Goal: Information Seeking & Learning: Check status

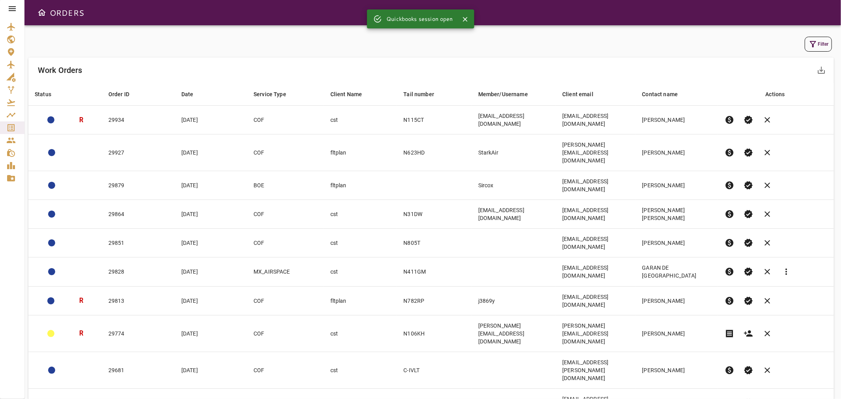
click at [819, 47] on button "Filter" at bounding box center [817, 44] width 27 height 15
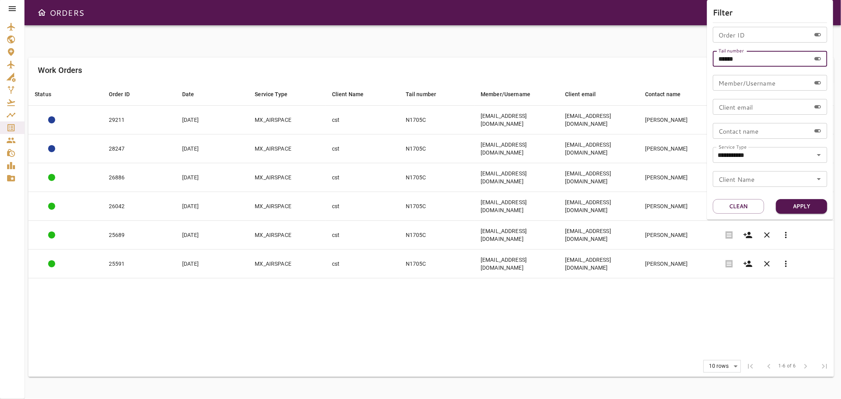
drag, startPoint x: 761, startPoint y: 59, endPoint x: 700, endPoint y: 59, distance: 60.7
click at [701, 59] on div "**********" at bounding box center [420, 199] width 841 height 399
click at [815, 207] on button "Apply" at bounding box center [801, 206] width 51 height 15
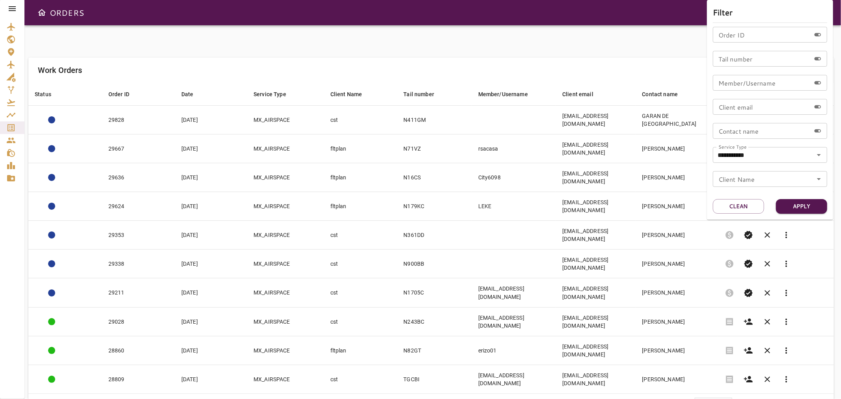
click at [635, 30] on div at bounding box center [420, 199] width 841 height 399
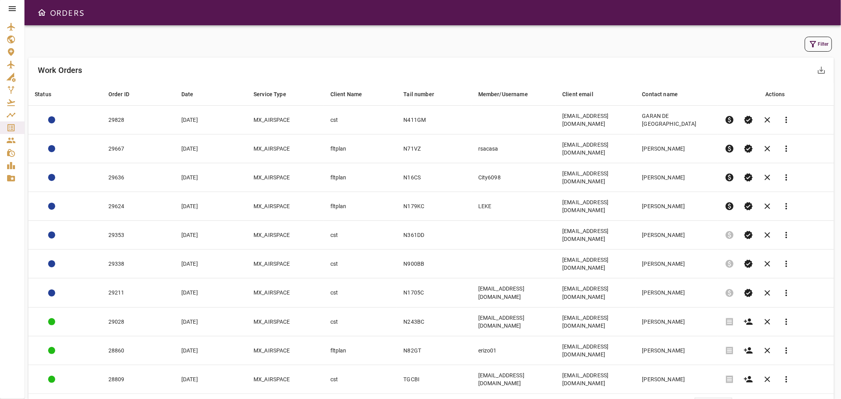
click at [720, 329] on body "ORDERS Filter Work Orders save_alt Status arrow_downward Order ID arrow_downwar…" at bounding box center [420, 199] width 841 height 399
click at [715, 356] on li "25" at bounding box center [714, 361] width 36 height 14
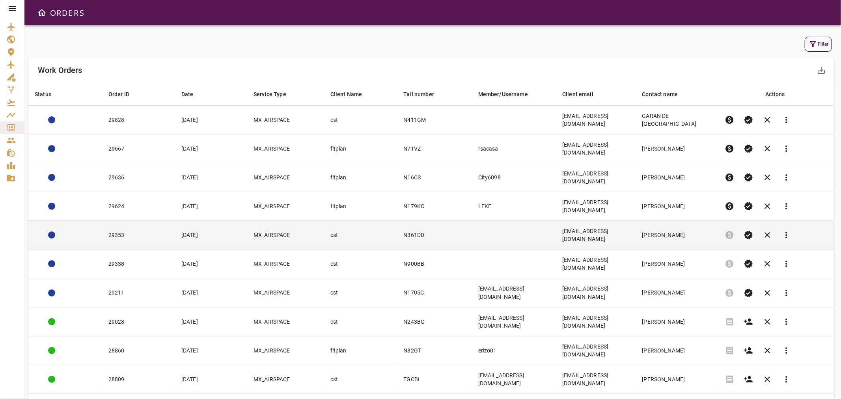
scroll to position [44, 0]
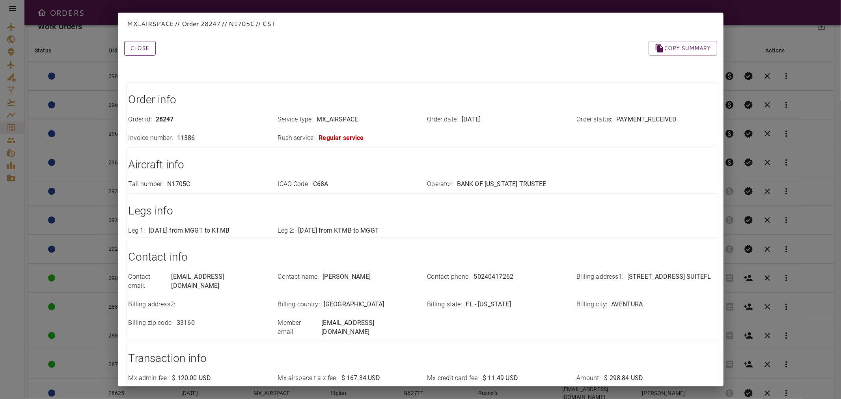
click at [135, 47] on button "Close" at bounding box center [140, 48] width 32 height 15
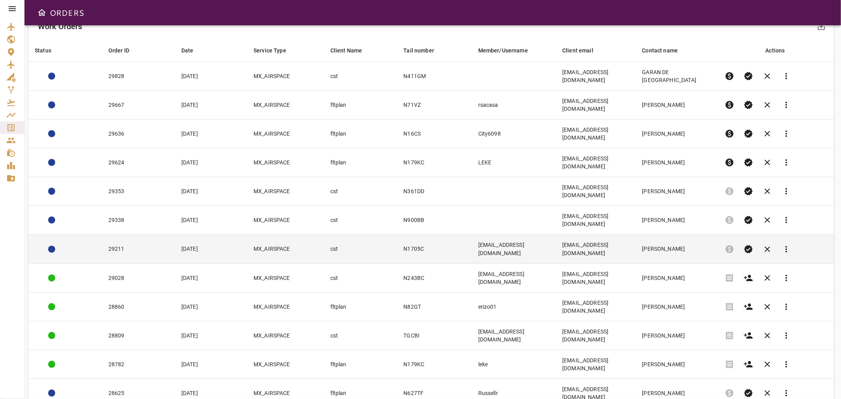
scroll to position [0, 0]
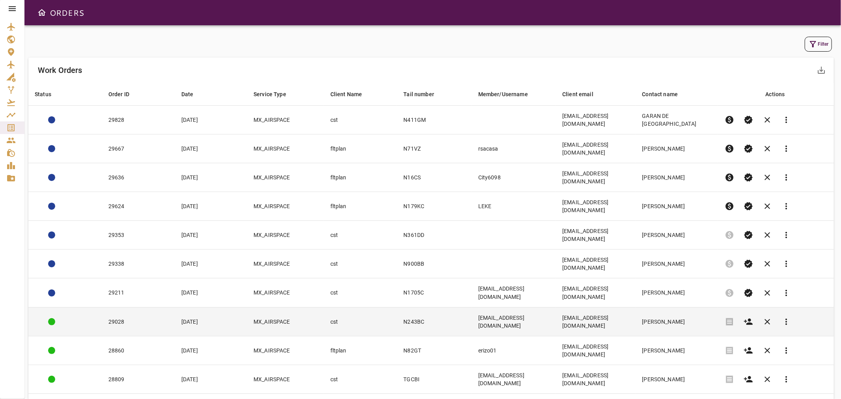
click at [358, 307] on td "cst" at bounding box center [360, 321] width 73 height 29
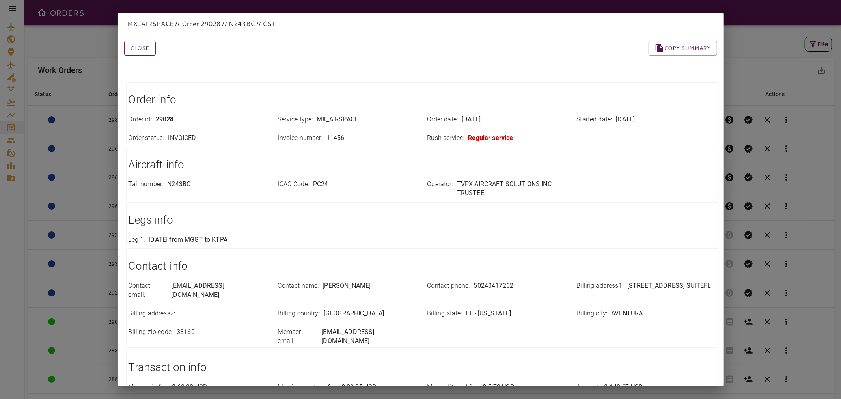
click at [144, 42] on button "Close" at bounding box center [140, 48] width 32 height 15
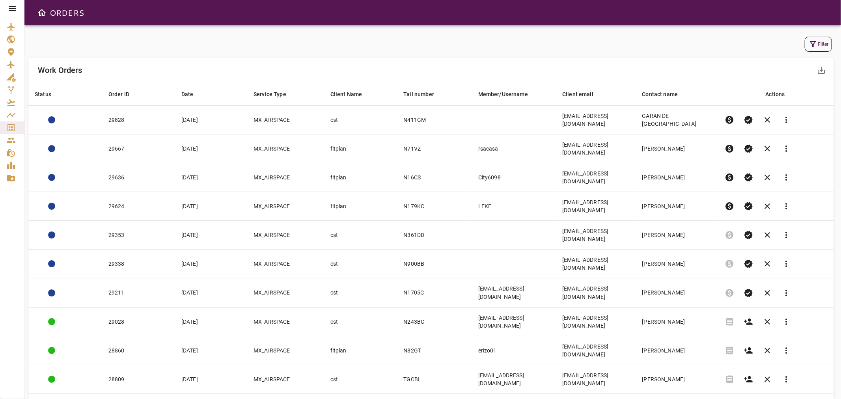
click at [822, 45] on button "Filter" at bounding box center [817, 44] width 27 height 15
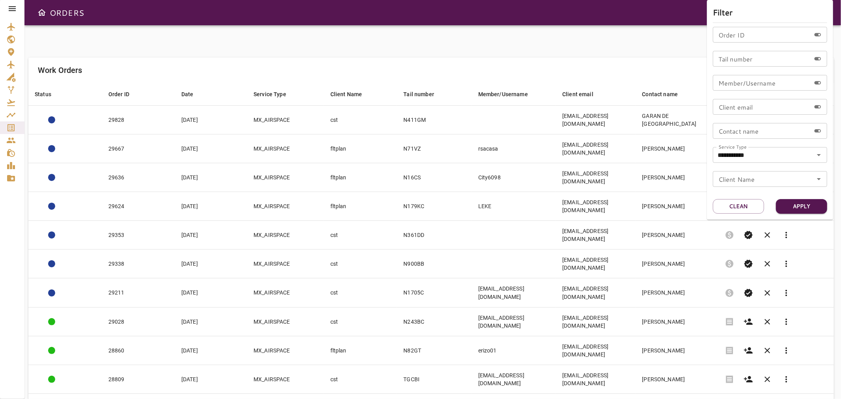
drag, startPoint x: 640, startPoint y: 61, endPoint x: 692, endPoint y: 280, distance: 225.2
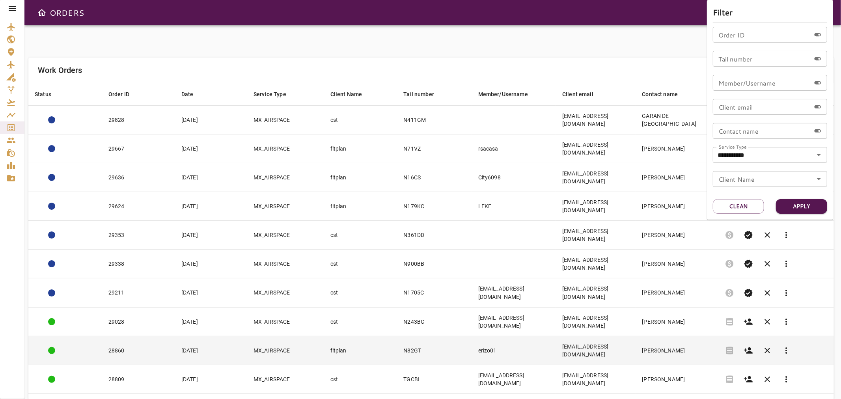
click at [640, 61] on div at bounding box center [420, 199] width 841 height 399
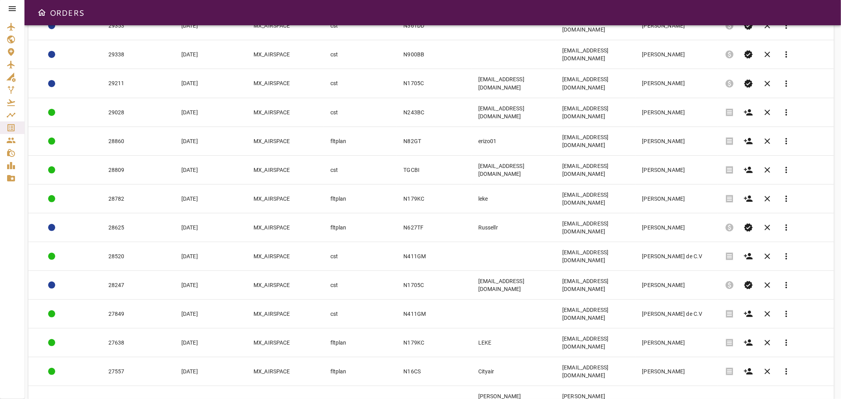
scroll to position [268, 0]
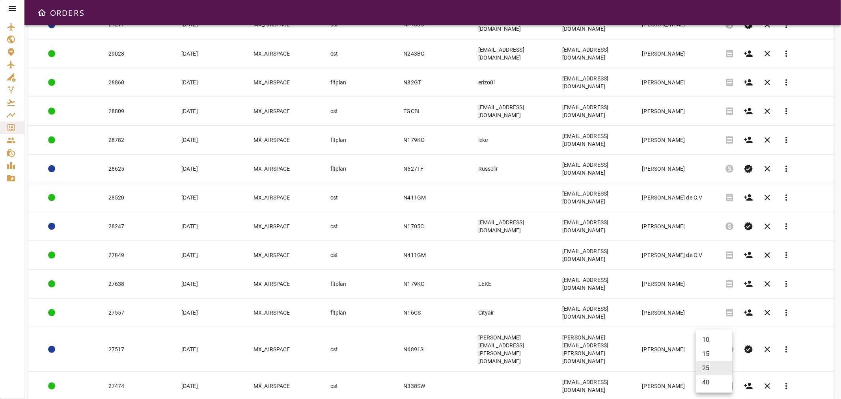
click at [716, 379] on body "ORDERS Filter Work Orders save_alt Status arrow_downward Order ID arrow_downwar…" at bounding box center [420, 199] width 841 height 399
click at [703, 338] on li "10" at bounding box center [714, 340] width 36 height 14
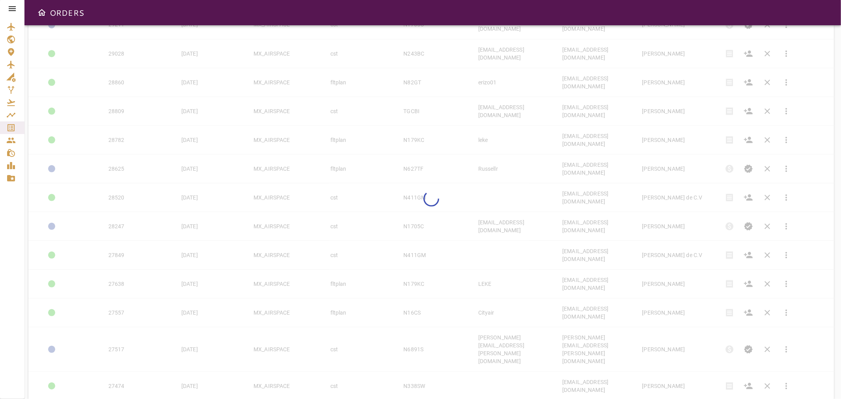
type input "**"
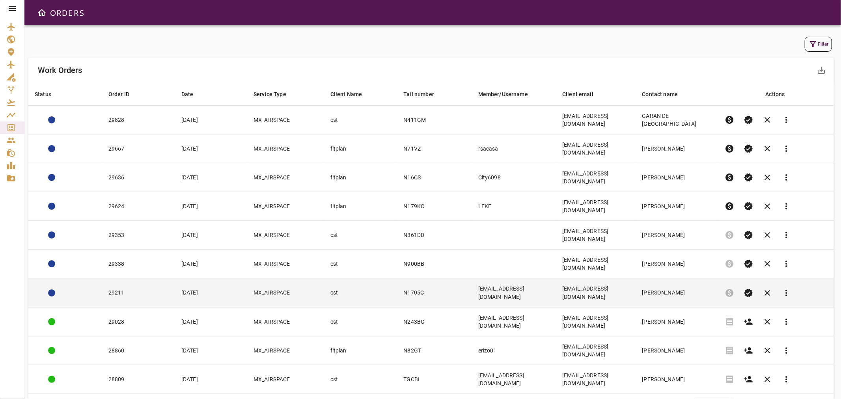
click at [376, 278] on td "cst" at bounding box center [360, 292] width 73 height 29
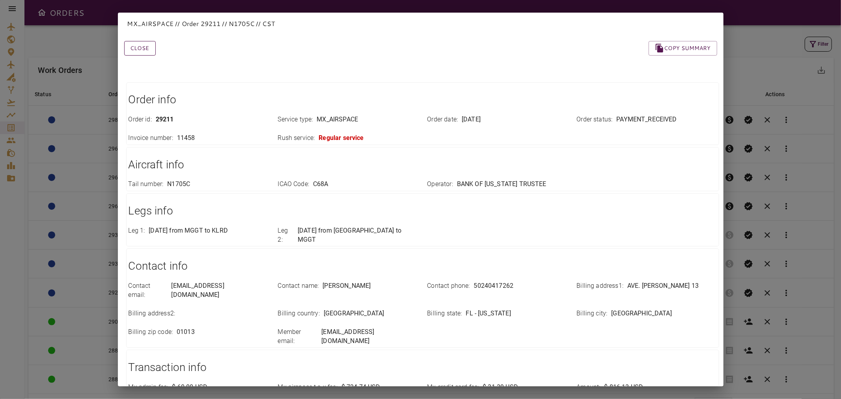
click at [143, 52] on button "Close" at bounding box center [140, 48] width 32 height 15
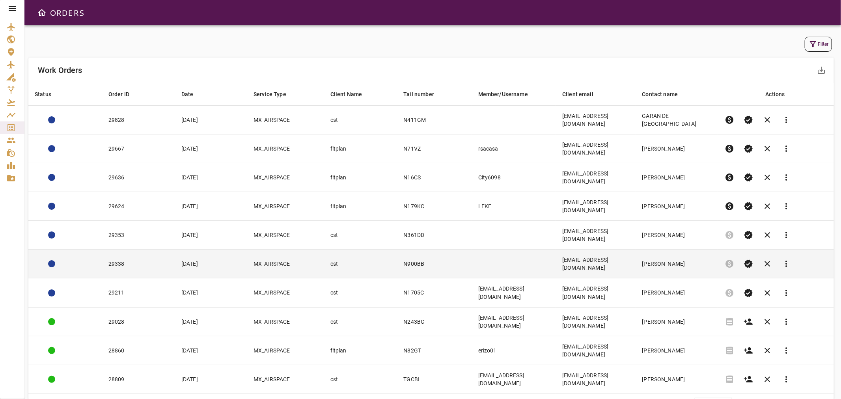
click at [144, 249] on td "29338" at bounding box center [138, 263] width 73 height 29
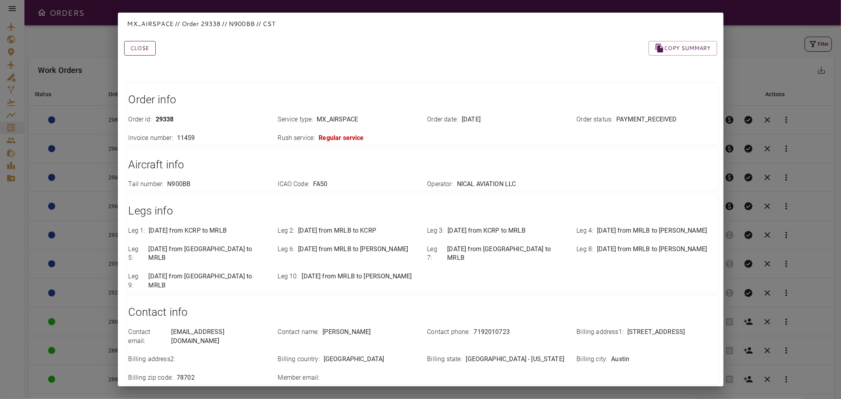
click at [140, 47] on button "Close" at bounding box center [140, 48] width 32 height 15
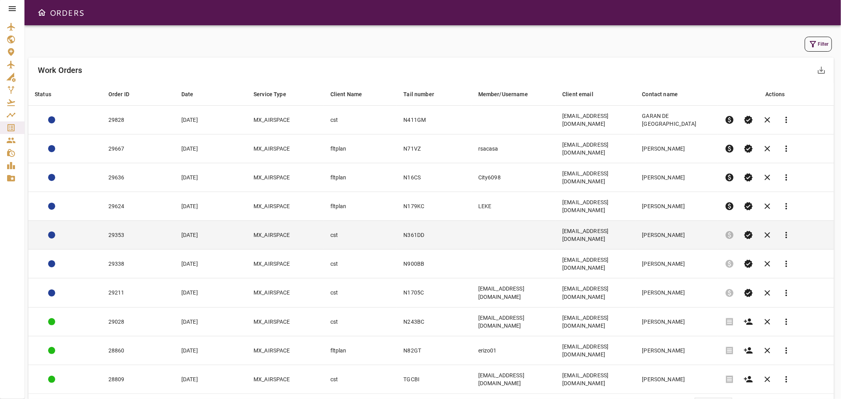
click at [143, 221] on td "29353" at bounding box center [138, 235] width 73 height 29
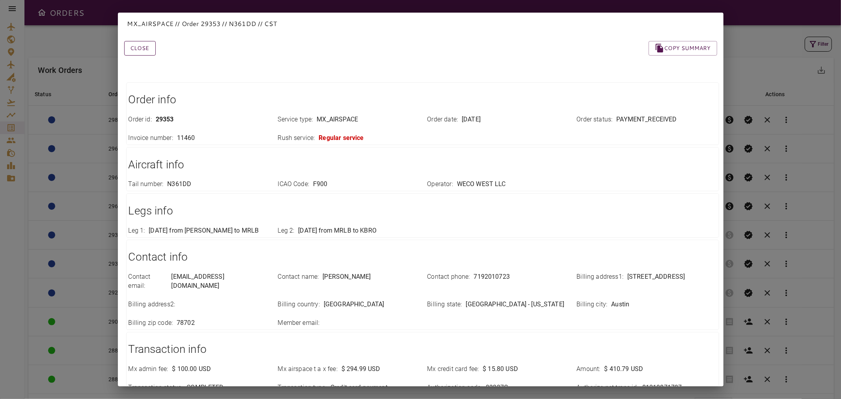
click at [145, 46] on button "Close" at bounding box center [140, 48] width 32 height 15
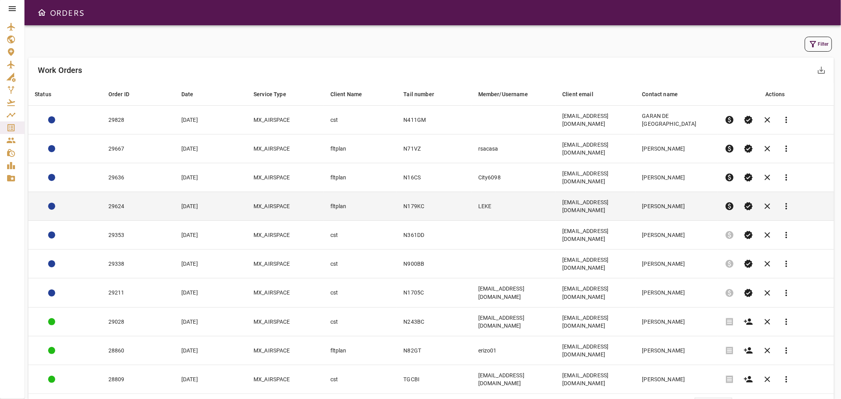
click at [145, 192] on td "29624" at bounding box center [138, 206] width 73 height 29
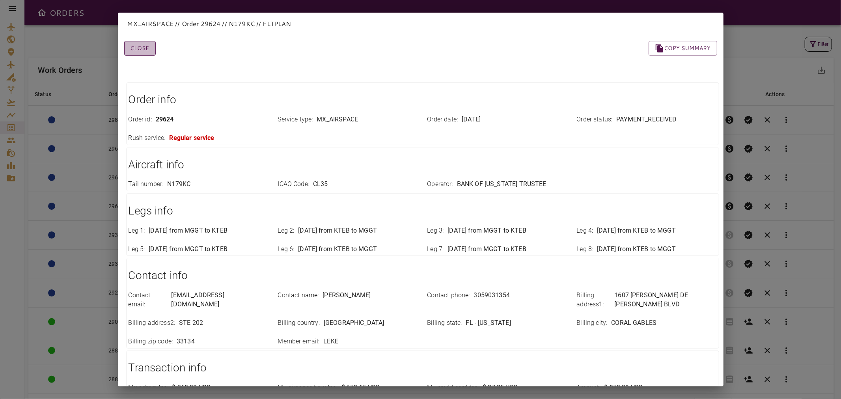
click at [141, 46] on button "Close" at bounding box center [140, 48] width 32 height 15
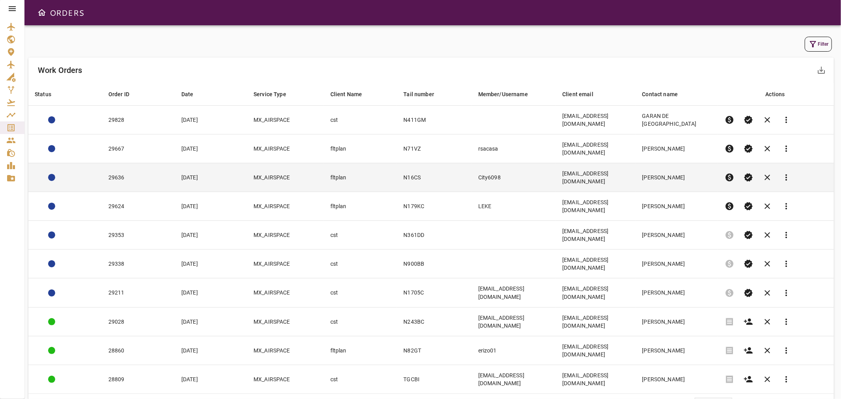
click at [144, 164] on td "29636" at bounding box center [138, 177] width 73 height 29
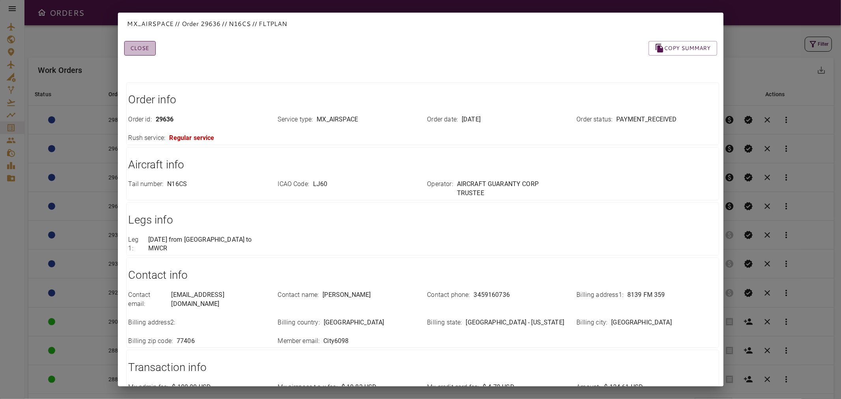
click at [143, 50] on button "Close" at bounding box center [140, 48] width 32 height 15
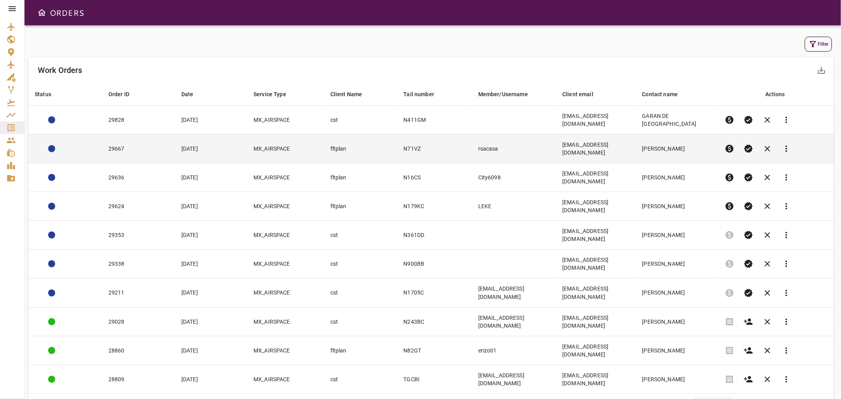
click at [387, 144] on td "fltplan" at bounding box center [360, 148] width 73 height 29
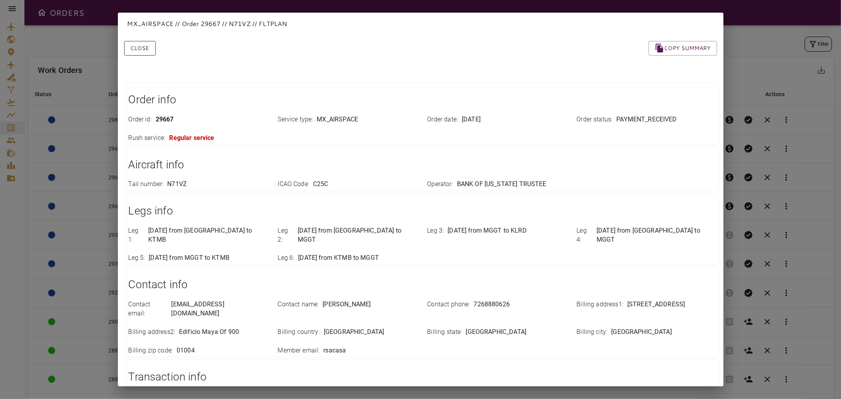
click at [143, 45] on button "Close" at bounding box center [140, 48] width 32 height 15
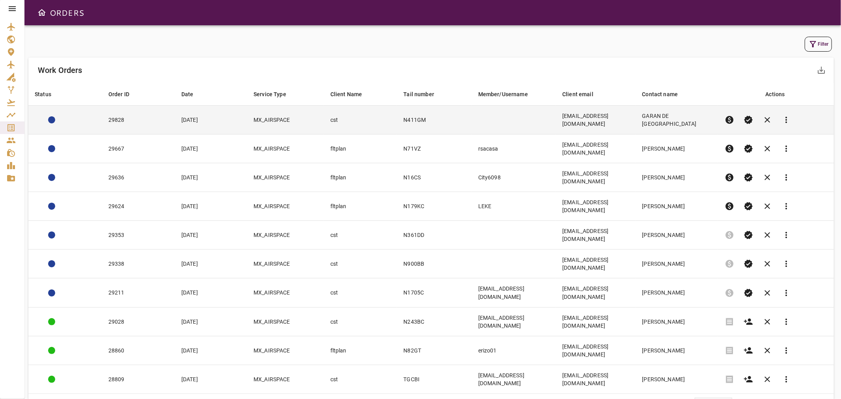
click at [147, 120] on td "29828" at bounding box center [138, 120] width 73 height 29
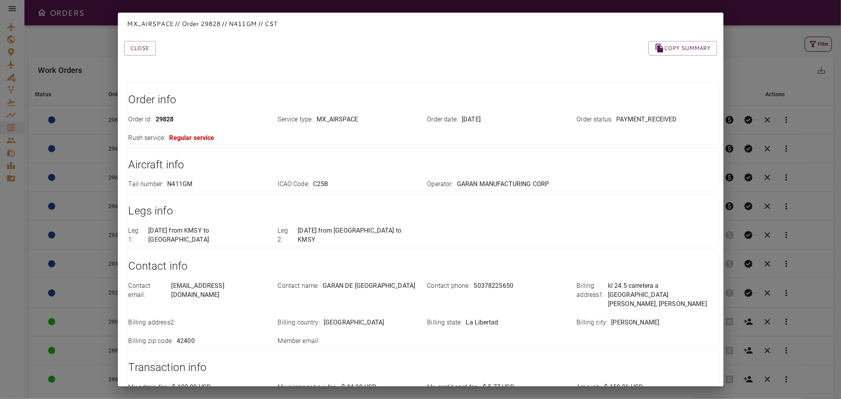
click at [142, 38] on div "Close Copy summary" at bounding box center [411, 38] width 612 height 33
click at [142, 43] on button "Close" at bounding box center [140, 48] width 32 height 15
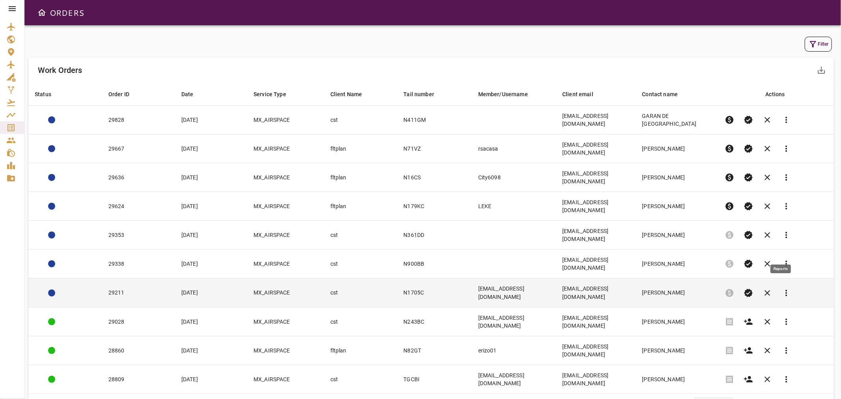
click at [787, 288] on span "more_vert" at bounding box center [785, 292] width 9 height 9
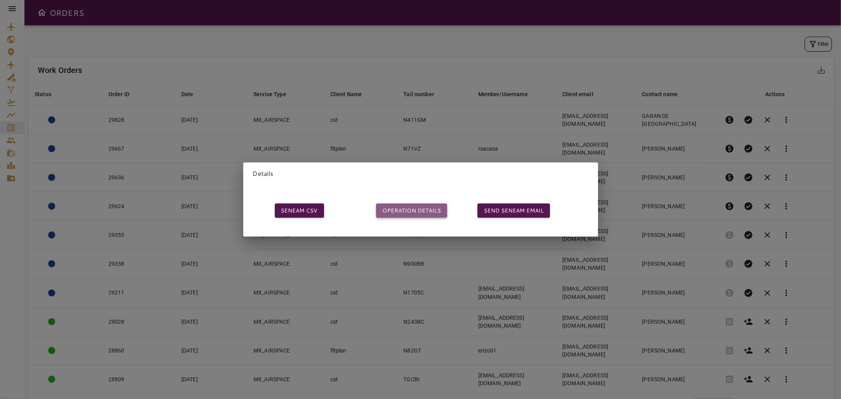
click at [410, 209] on button "OPERATION DETAILS" at bounding box center [411, 210] width 71 height 15
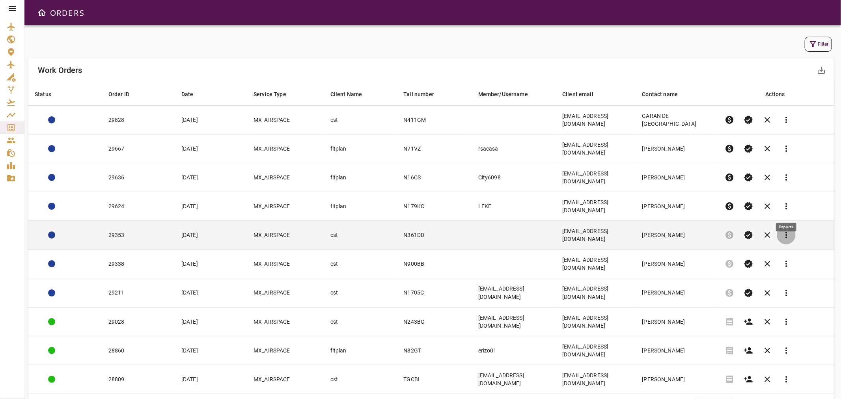
click at [787, 230] on span "more_vert" at bounding box center [785, 234] width 9 height 9
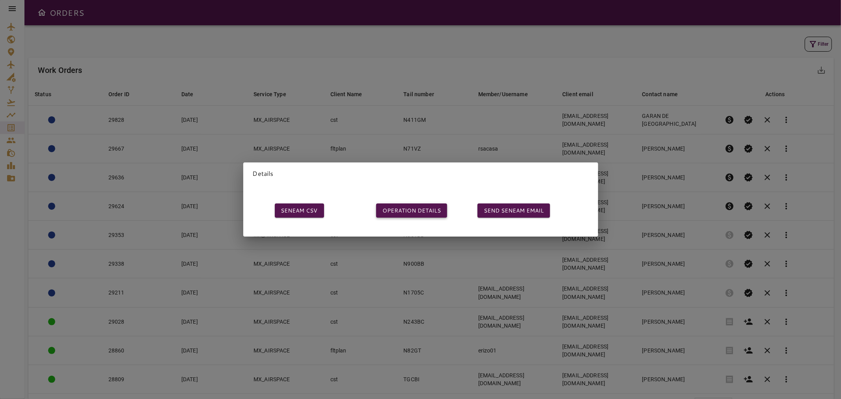
click at [412, 207] on button "OPERATION DETAILS" at bounding box center [411, 210] width 71 height 15
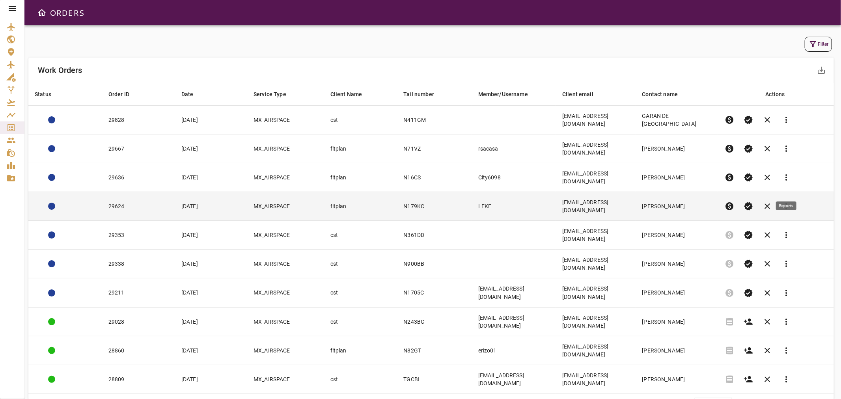
click at [786, 201] on span "more_vert" at bounding box center [785, 205] width 9 height 9
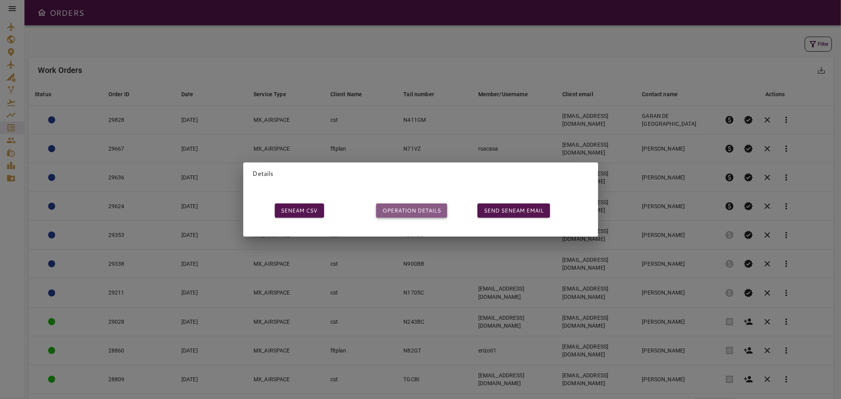
click at [393, 204] on button "OPERATION DETAILS" at bounding box center [411, 210] width 71 height 15
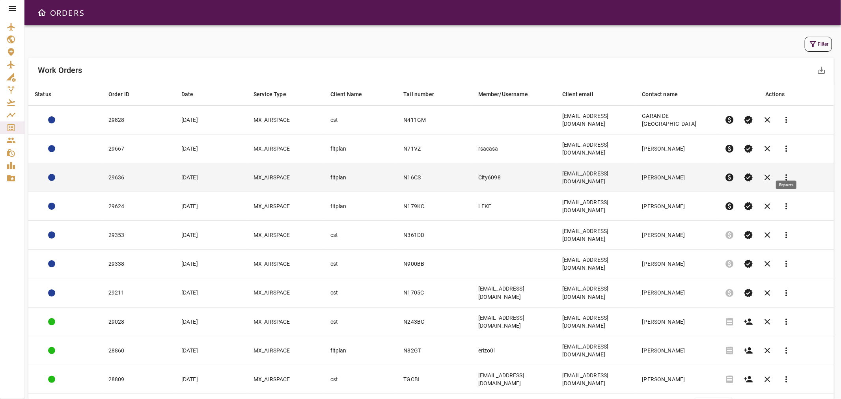
click at [785, 173] on span "more_vert" at bounding box center [785, 177] width 9 height 9
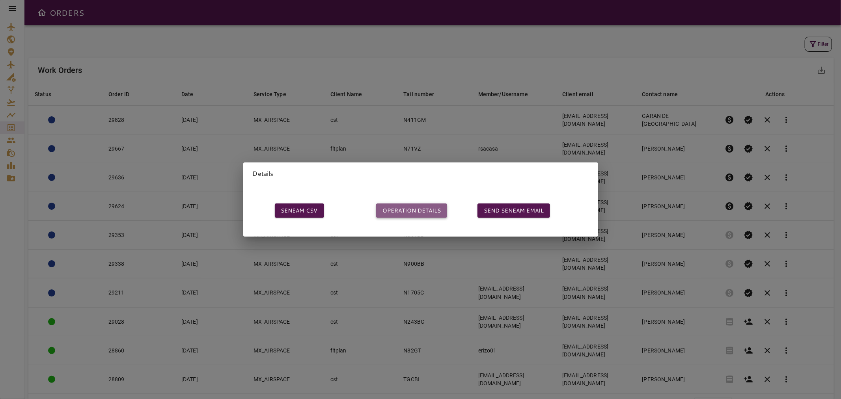
click at [415, 206] on button "OPERATION DETAILS" at bounding box center [411, 210] width 71 height 15
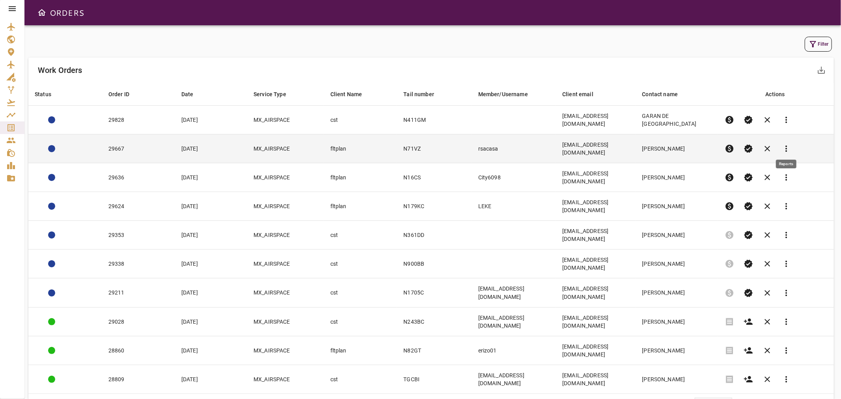
click at [787, 144] on span "more_vert" at bounding box center [785, 148] width 9 height 9
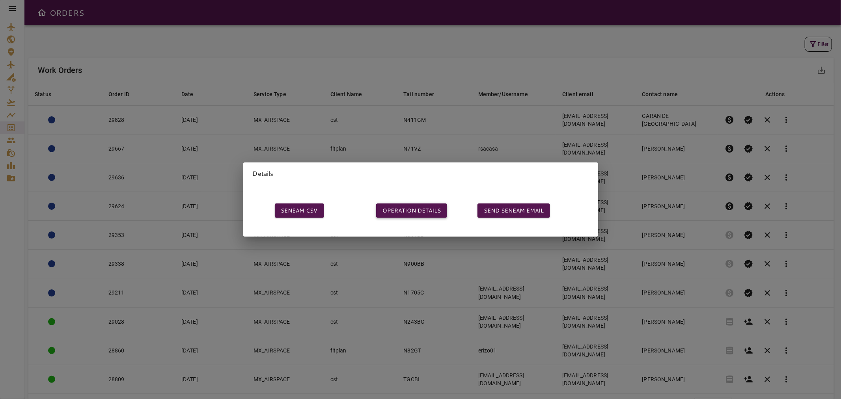
click at [419, 204] on button "OPERATION DETAILS" at bounding box center [411, 210] width 71 height 15
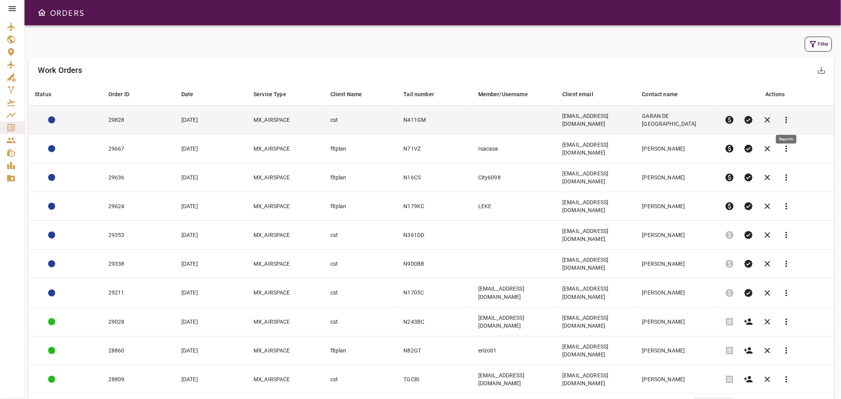
click at [783, 117] on span "more_vert" at bounding box center [785, 119] width 9 height 9
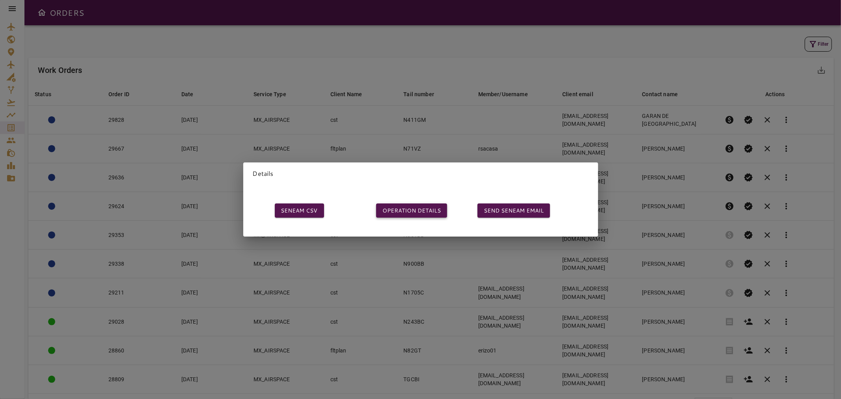
click at [426, 207] on button "OPERATION DETAILS" at bounding box center [411, 210] width 71 height 15
